Goal: Register for event/course

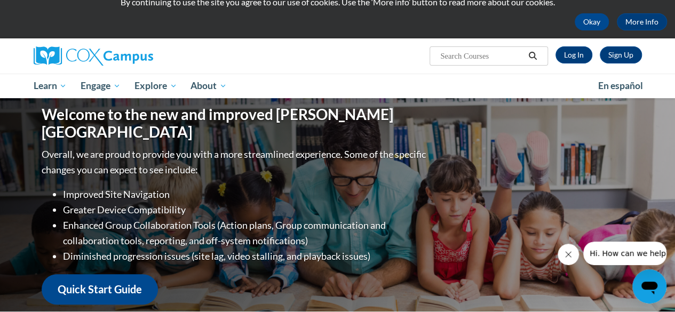
scroll to position [43, 0]
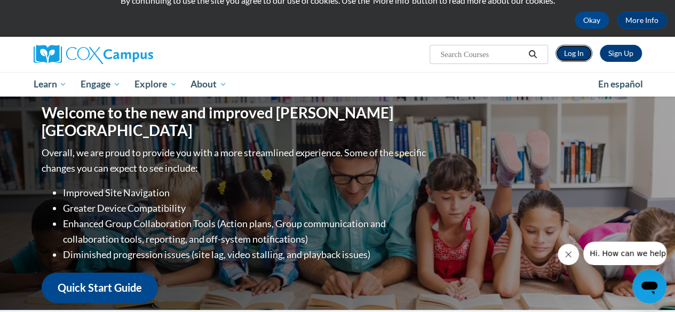
click at [582, 54] on link "Log In" at bounding box center [574, 53] width 37 height 17
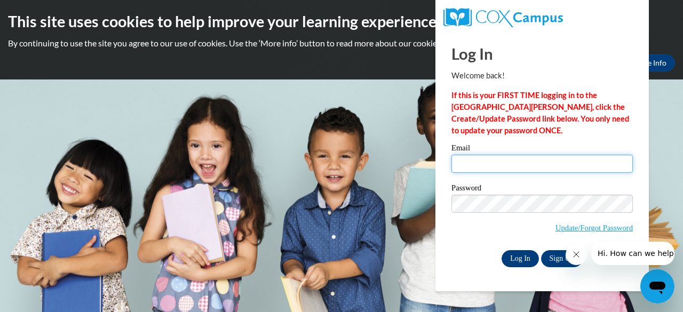
type input "jessicad.williams@henry.k12.ga.us"
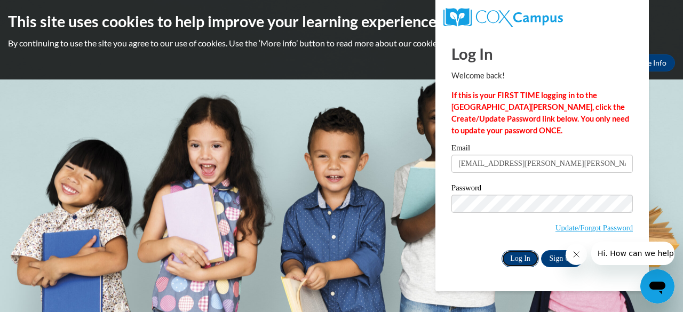
click at [514, 263] on input "Log In" at bounding box center [520, 258] width 37 height 17
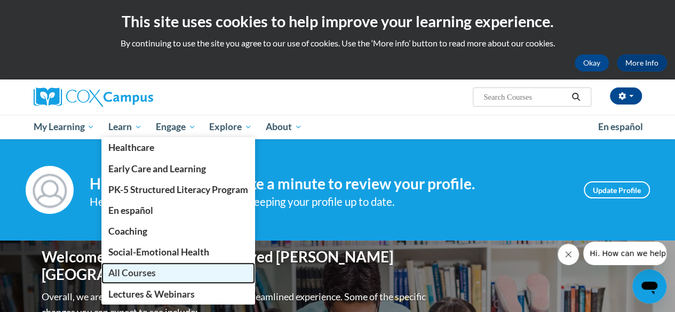
click at [149, 273] on span "All Courses" at bounding box center [132, 272] width 48 height 11
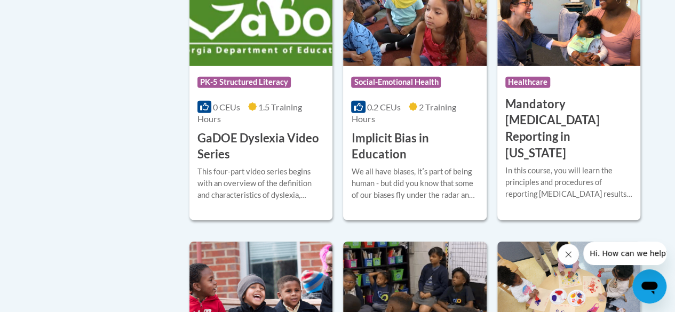
scroll to position [1555, 0]
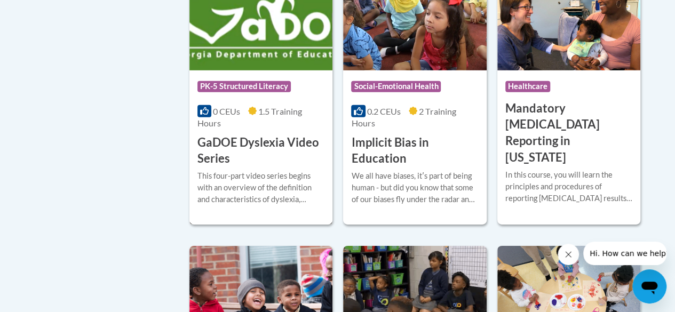
click at [271, 135] on h3 "GaDOE Dyslexia Video Series" at bounding box center [261, 151] width 127 height 33
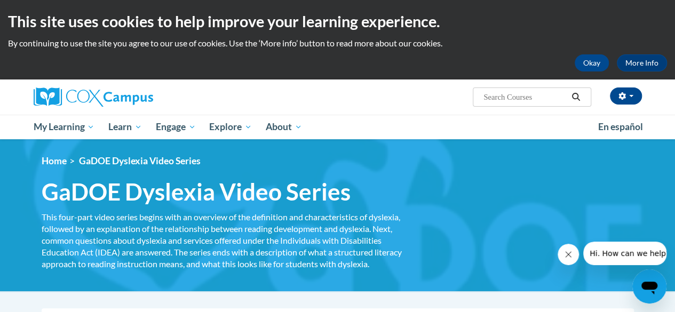
click at [360, 102] on div "Jessica Williams (America/New_York UTC-04:00) My Profile Inbox My Transcripts L…" at bounding box center [442, 93] width 416 height 27
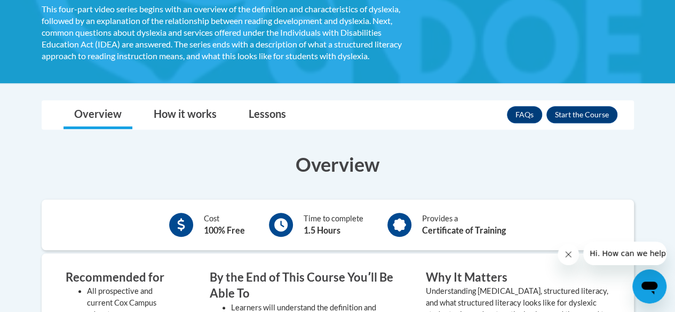
scroll to position [214, 0]
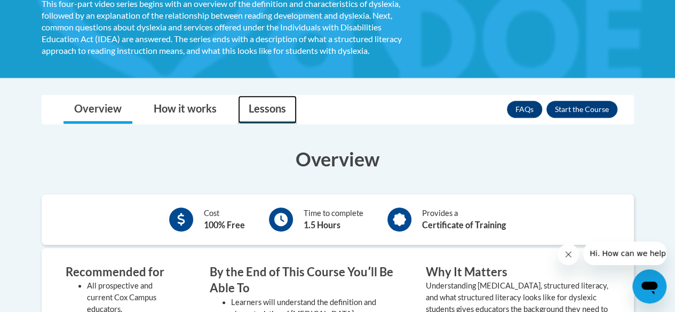
click at [251, 109] on link "Lessons" at bounding box center [267, 110] width 59 height 28
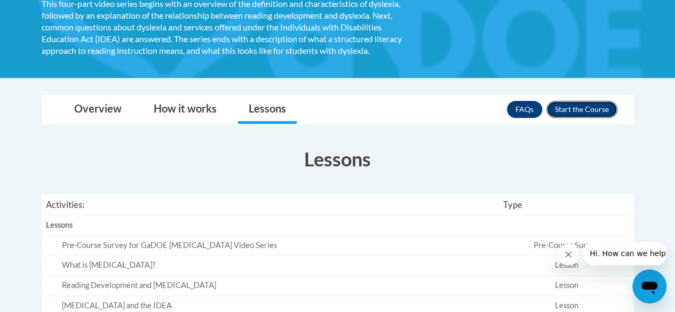
click at [587, 105] on button "Enroll" at bounding box center [582, 109] width 71 height 17
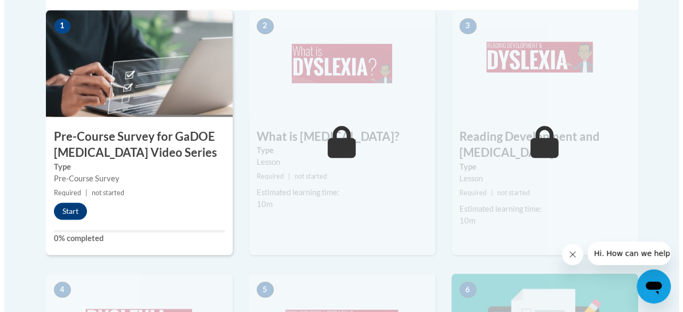
scroll to position [361, 0]
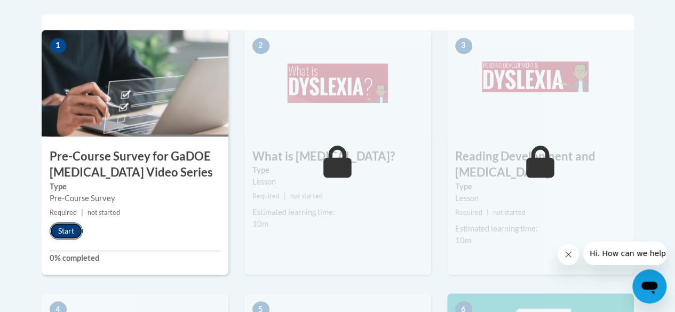
click at [71, 235] on button "Start" at bounding box center [66, 231] width 33 height 17
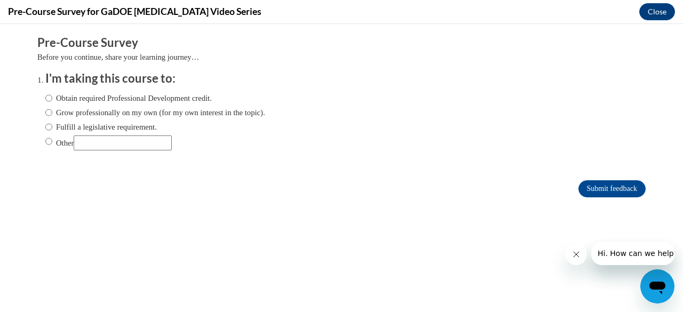
scroll to position [0, 0]
click at [102, 97] on label "Obtain required Professional Development credit." at bounding box center [128, 98] width 167 height 12
click at [52, 97] on input "Obtain required Professional Development credit." at bounding box center [48, 98] width 7 height 12
radio input "true"
click at [586, 185] on input "Submit feedback" at bounding box center [612, 188] width 67 height 17
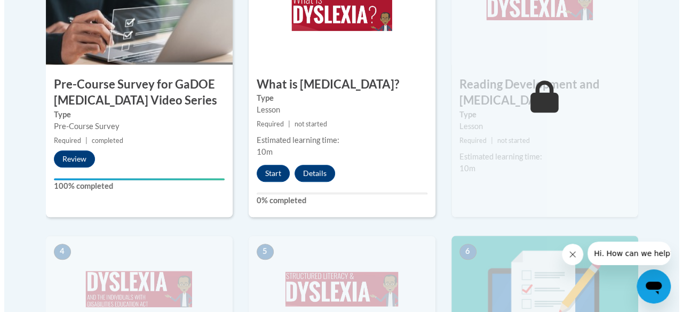
scroll to position [435, 0]
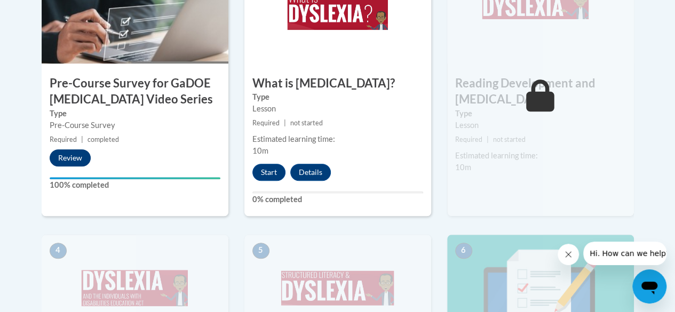
click at [76, 162] on button "Review" at bounding box center [70, 157] width 41 height 17
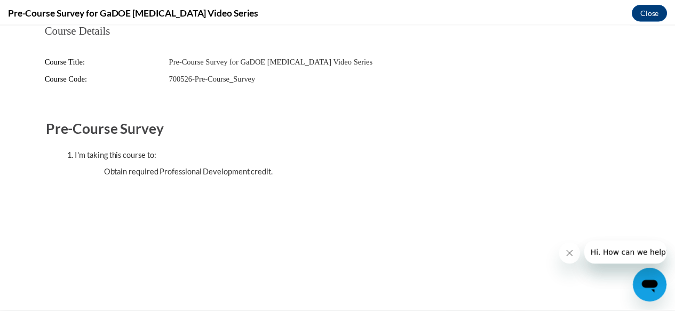
scroll to position [0, 0]
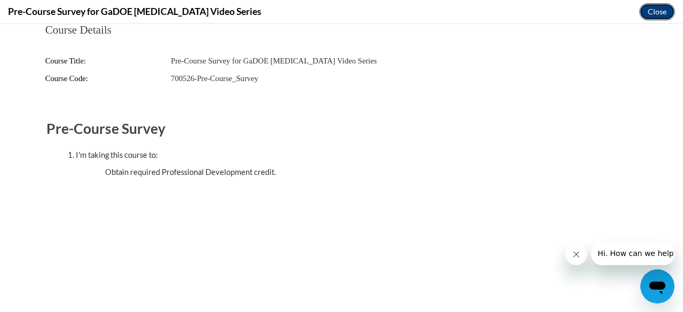
click at [657, 17] on button "Close" at bounding box center [658, 11] width 36 height 17
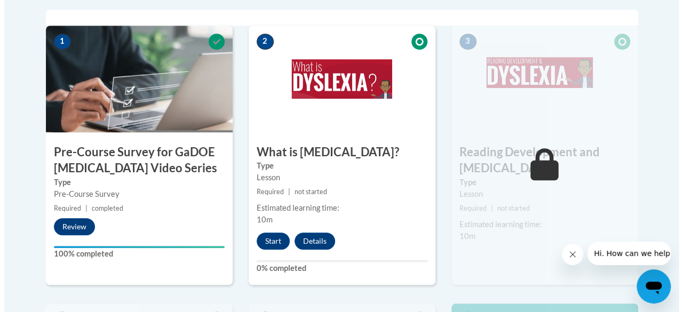
scroll to position [367, 0]
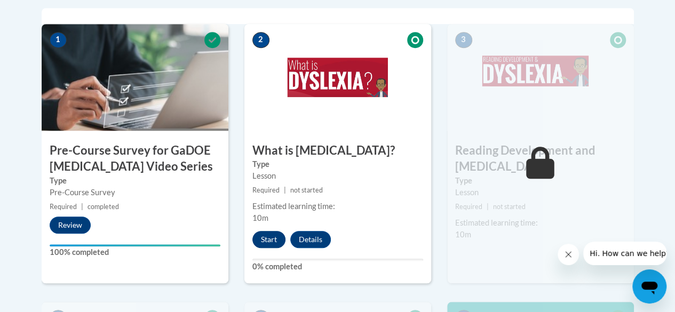
click at [270, 240] on button "Start" at bounding box center [269, 239] width 33 height 17
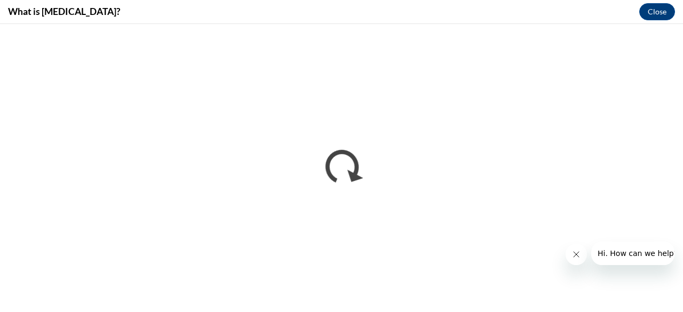
scroll to position [0, 0]
